Goal: Browse casually: Explore the website without a specific task or goal

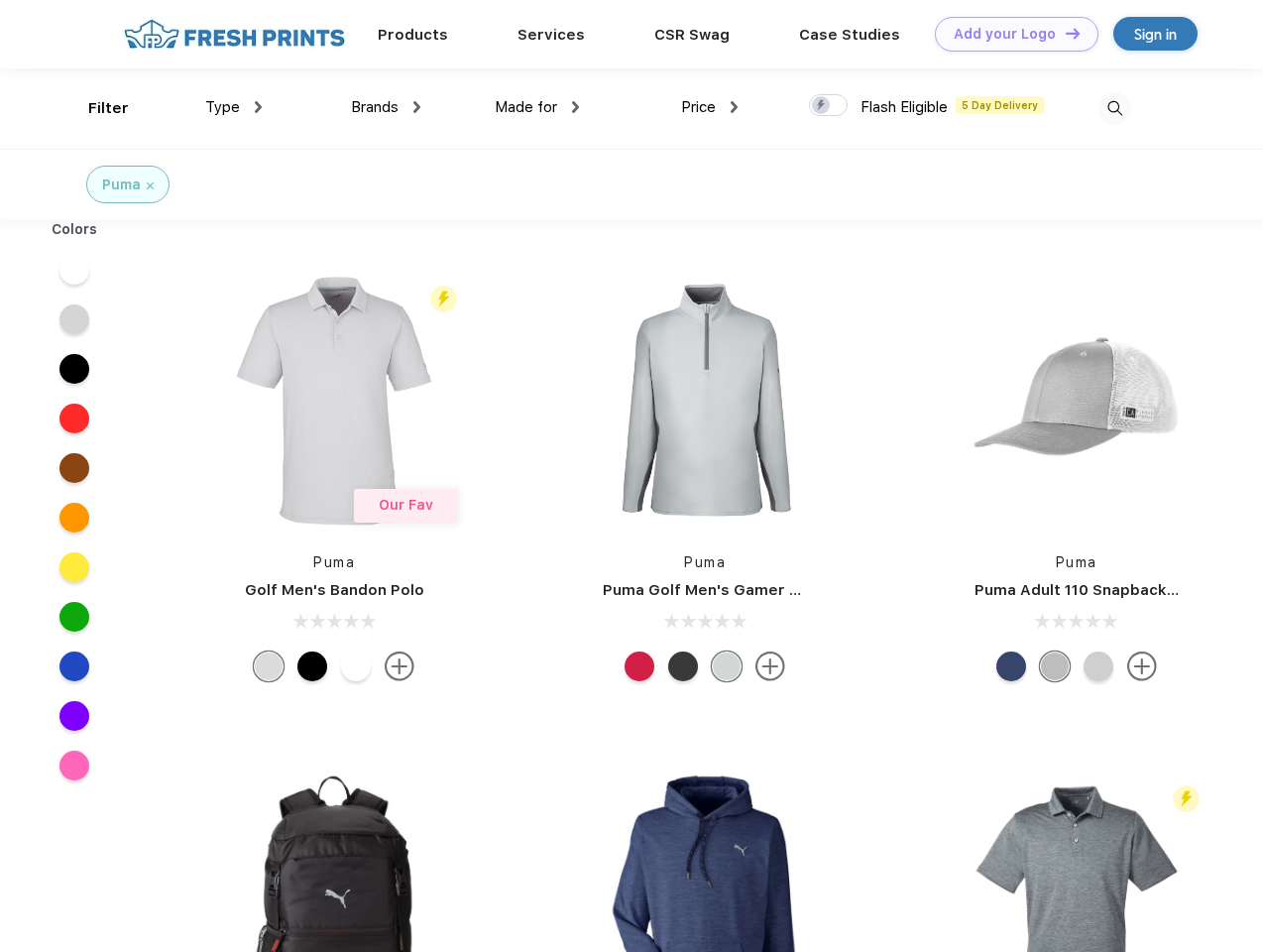
click at [1010, 34] on link "Add your Logo Design Tool" at bounding box center [1017, 34] width 164 height 35
click at [0, 0] on div "Design Tool" at bounding box center [0, 0] width 0 height 0
click at [1064, 33] on link "Add your Logo Design Tool" at bounding box center [1017, 34] width 164 height 35
click at [95, 108] on div "Filter" at bounding box center [108, 108] width 41 height 23
click at [234, 107] on span "Type" at bounding box center [222, 107] width 35 height 18
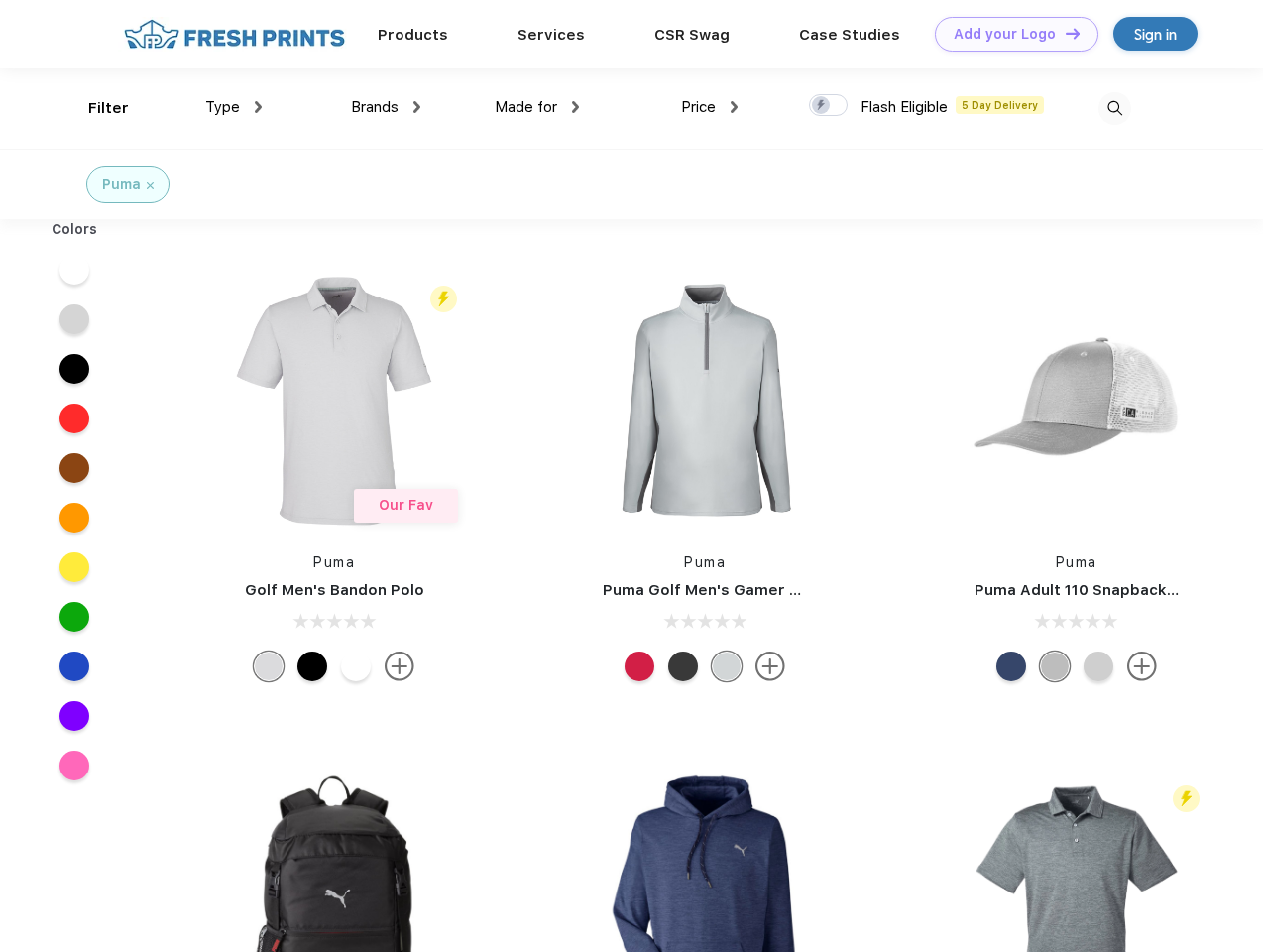
click at [386, 107] on span "Brands" at bounding box center [375, 107] width 48 height 18
click at [537, 107] on span "Made for" at bounding box center [525, 107] width 63 height 18
click at [710, 107] on span "Price" at bounding box center [698, 107] width 35 height 18
click at [829, 106] on div at bounding box center [828, 105] width 39 height 22
click at [822, 106] on input "checkbox" at bounding box center [815, 99] width 13 height 13
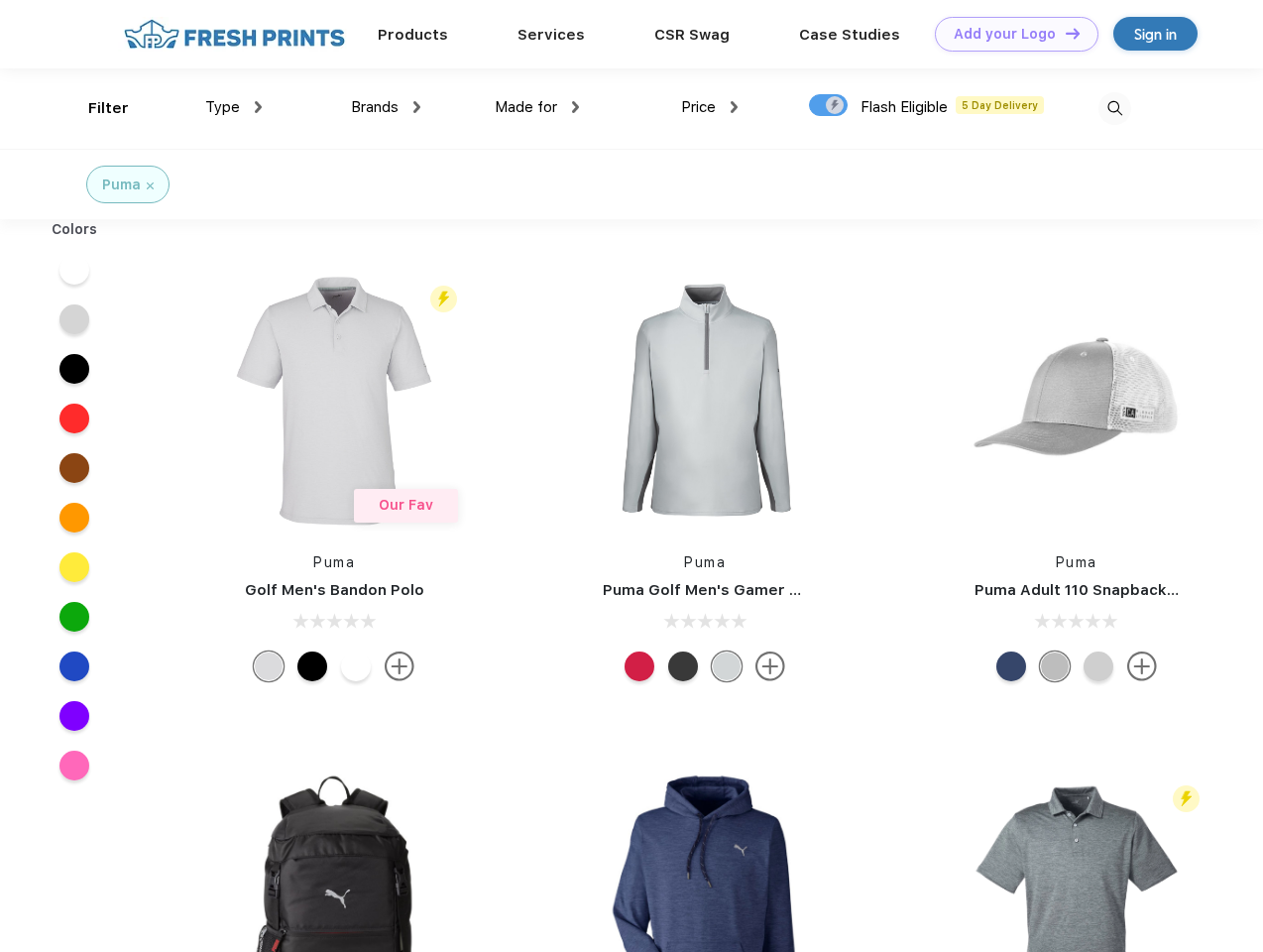
click at [1115, 108] on img at bounding box center [1115, 108] width 33 height 33
